Goal: Information Seeking & Learning: Learn about a topic

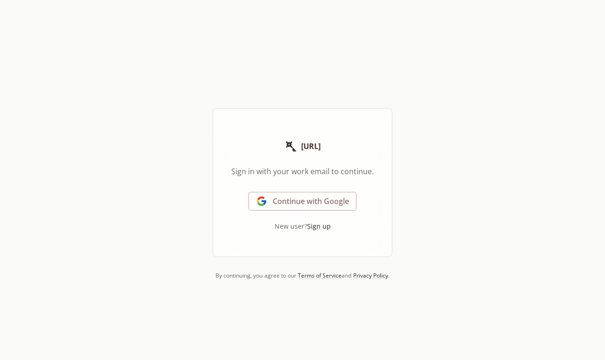
click at [301, 198] on link "Continue with Google" at bounding box center [302, 201] width 108 height 19
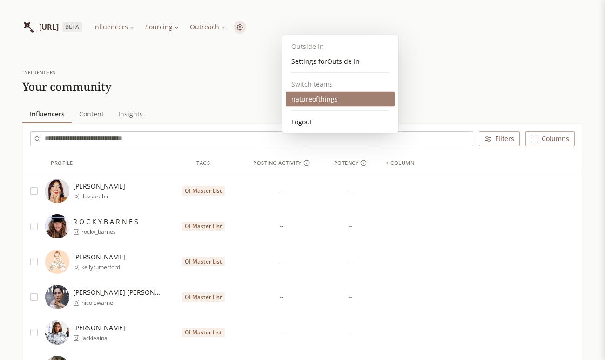
click at [311, 102] on div "natureofthings" at bounding box center [340, 99] width 109 height 15
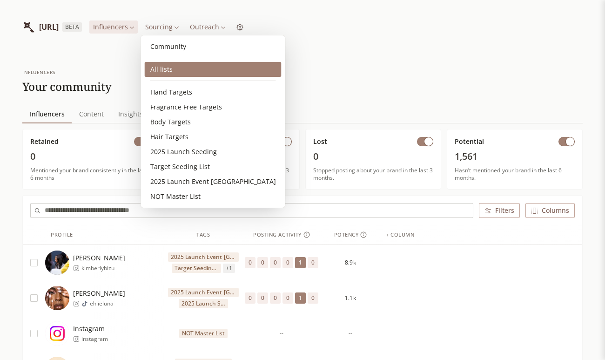
click at [162, 75] on link "All lists" at bounding box center [213, 69] width 137 height 15
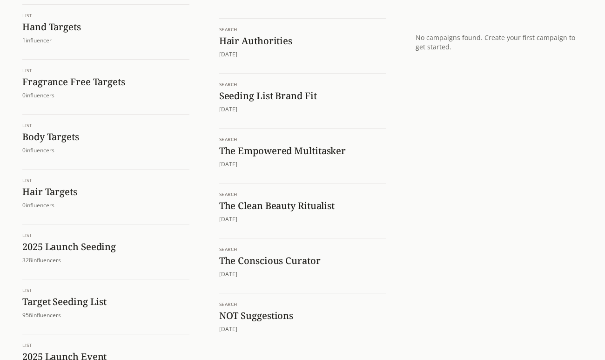
scroll to position [110, 0]
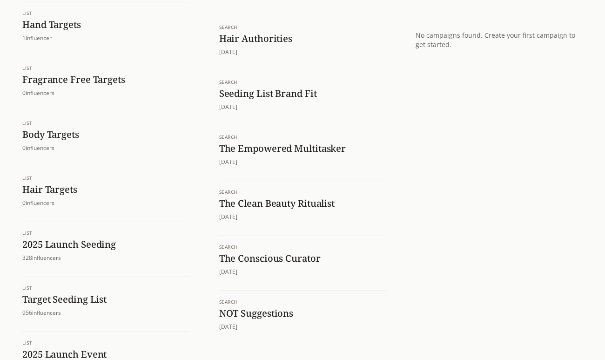
click at [55, 244] on h1 "2025 Launch Seeding" at bounding box center [105, 244] width 167 height 12
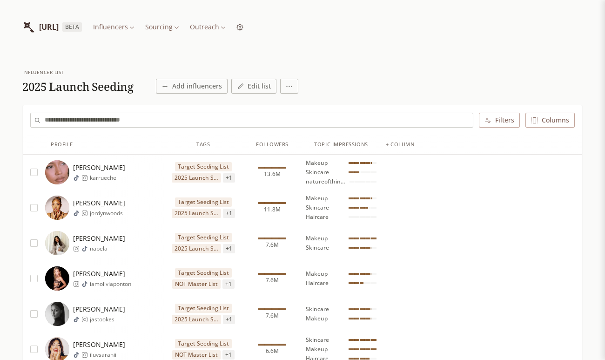
click at [122, 174] on div "Karrueche Tran karrueche" at bounding box center [104, 172] width 119 height 24
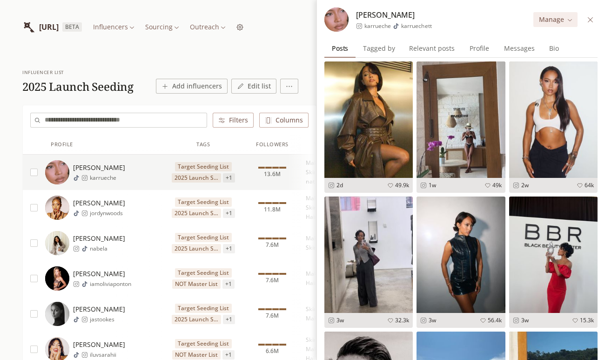
click at [479, 52] on span "Profile" at bounding box center [479, 48] width 27 height 13
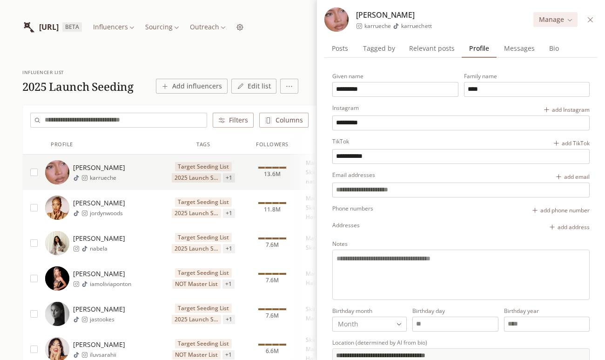
scroll to position [82, 0]
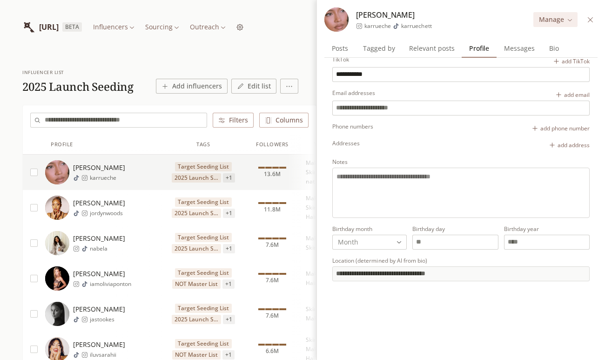
click at [94, 270] on span "Olivia Ponton" at bounding box center [102, 273] width 58 height 9
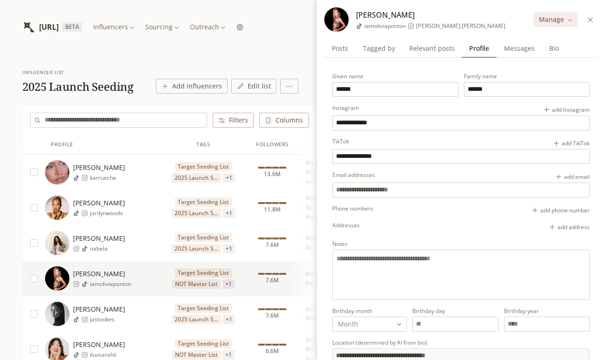
click at [594, 18] on button at bounding box center [590, 19] width 11 height 11
